Goal: Transaction & Acquisition: Purchase product/service

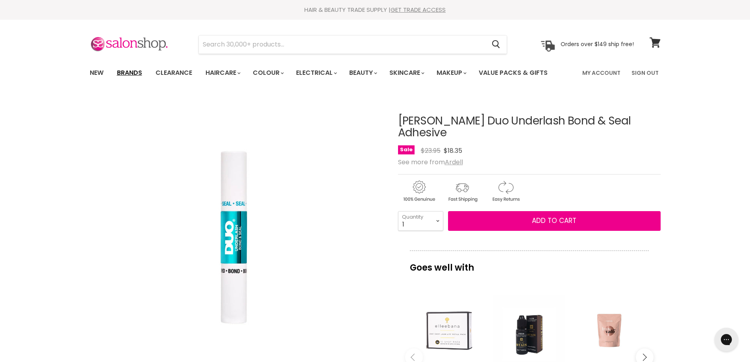
click at [135, 72] on link "Brands" at bounding box center [129, 73] width 37 height 17
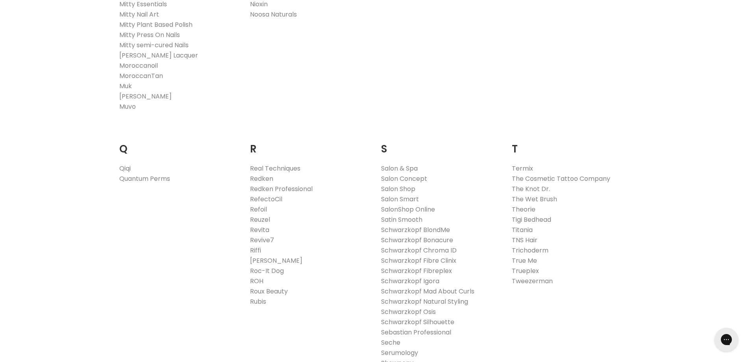
scroll to position [1102, 0]
click at [266, 174] on link "Redken" at bounding box center [261, 176] width 23 height 9
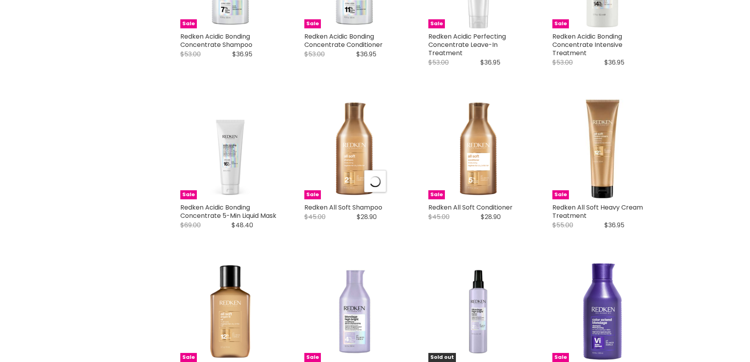
select select "manual"
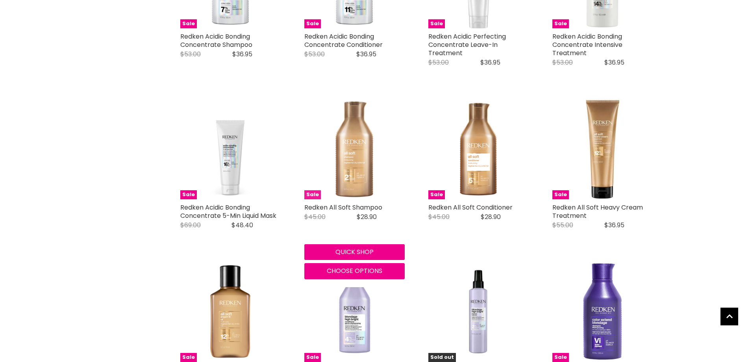
scroll to position [360, 0]
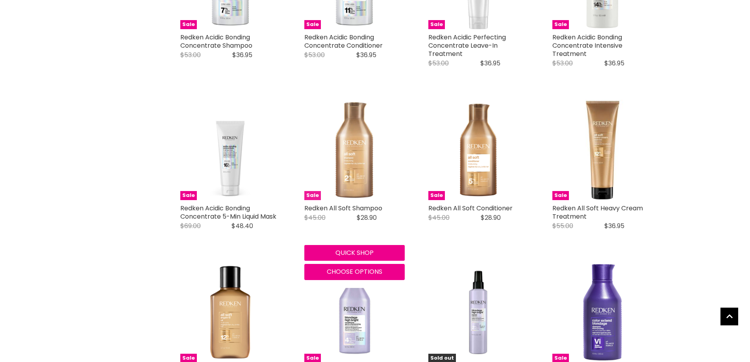
click at [356, 146] on img "Main content" at bounding box center [354, 150] width 100 height 100
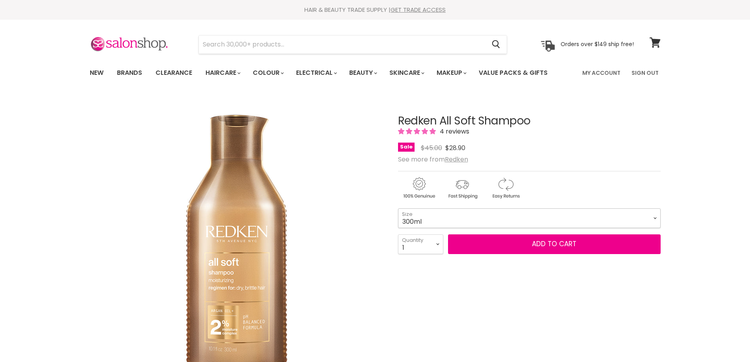
drag, startPoint x: 0, startPoint y: 0, endPoint x: 648, endPoint y: 222, distance: 685.5
click at [657, 219] on select "300ml 500ml 1 Litre" at bounding box center [529, 218] width 262 height 20
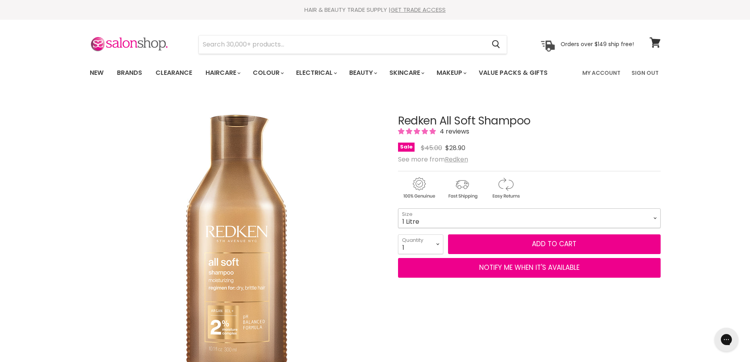
click at [398, 208] on select "300ml 500ml 1 Litre" at bounding box center [529, 218] width 262 height 20
select select "1 Litre"
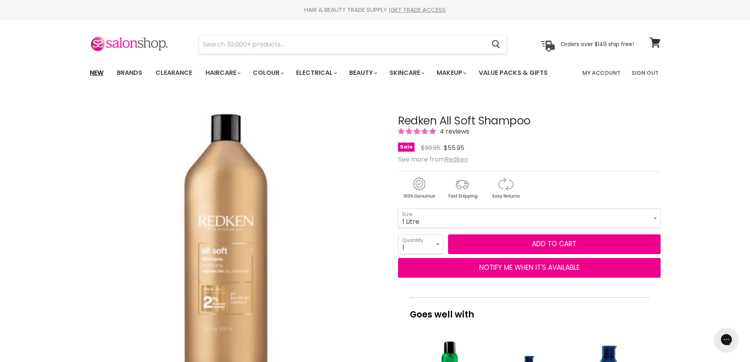
click at [96, 73] on link "New" at bounding box center [97, 73] width 26 height 17
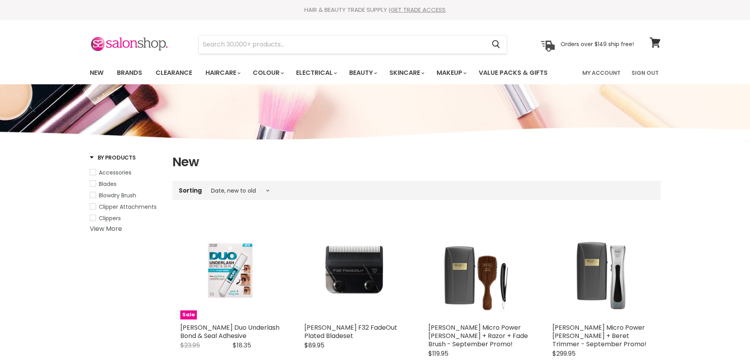
select select "created-descending"
